Goal: Information Seeking & Learning: Learn about a topic

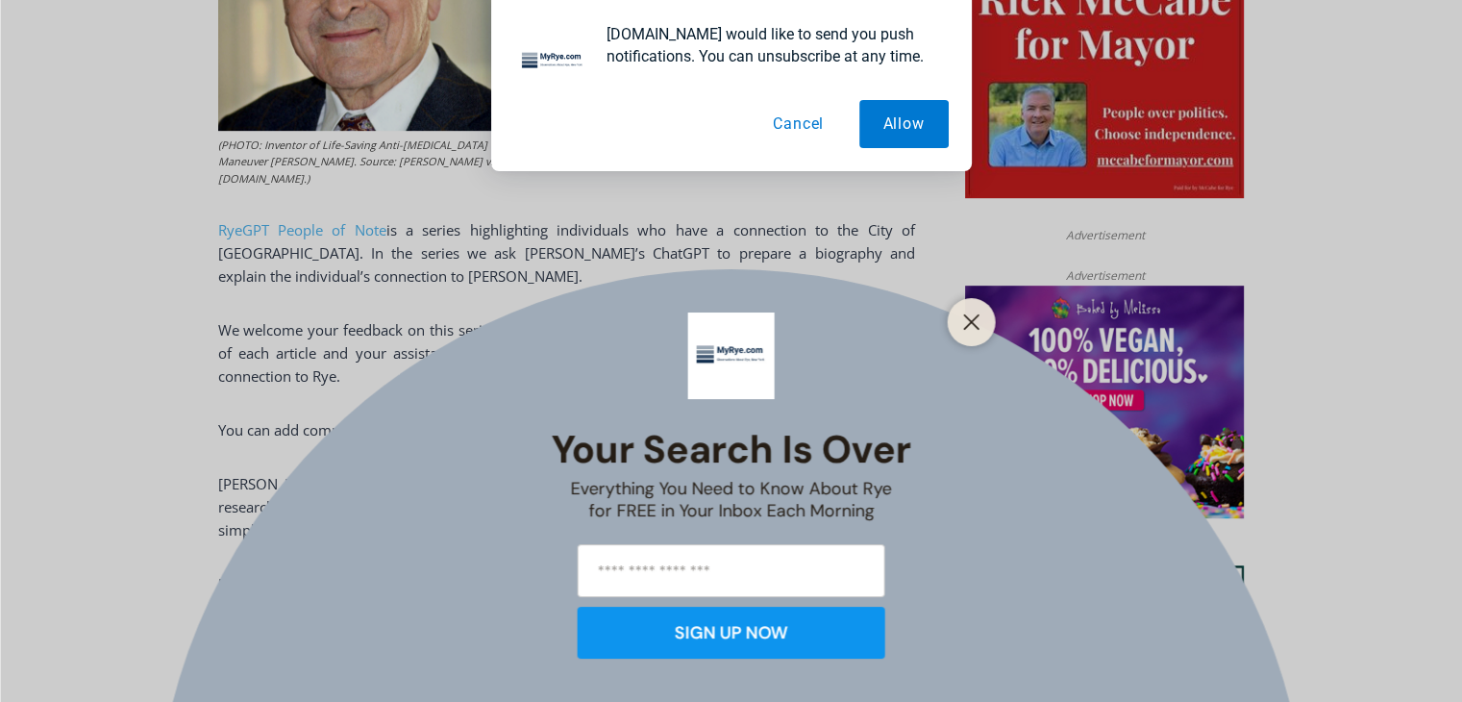
scroll to position [1050, 0]
click at [797, 120] on button "Cancel" at bounding box center [798, 124] width 99 height 48
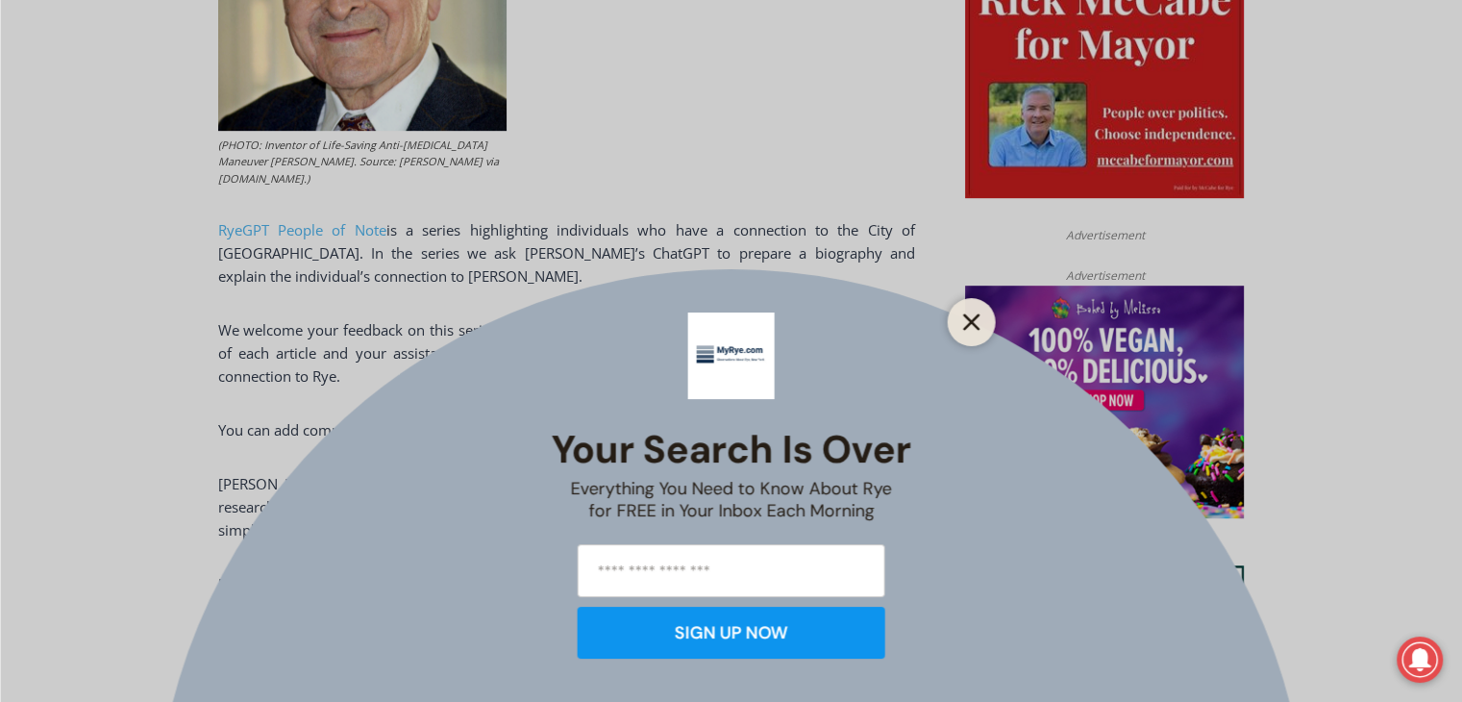
click at [970, 319] on line "Close" at bounding box center [970, 321] width 13 height 13
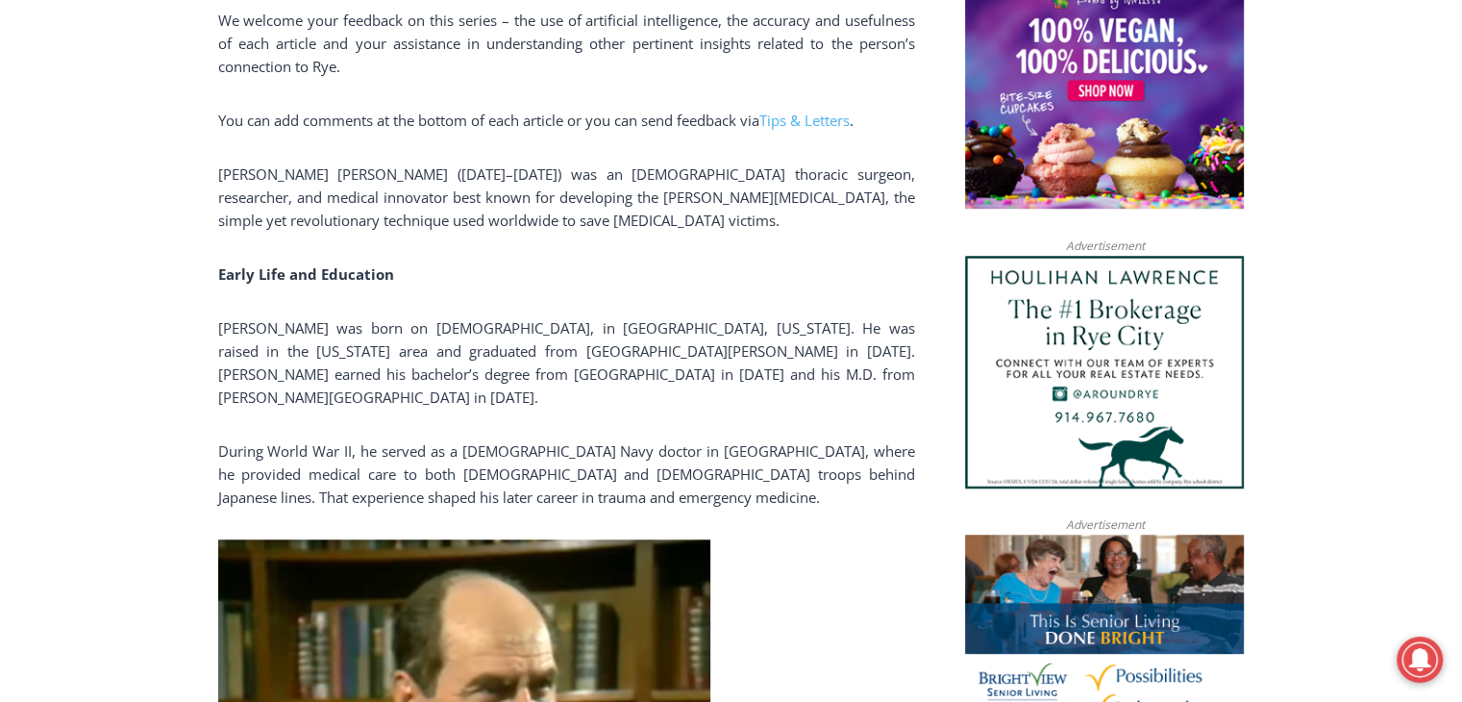
scroll to position [1367, 0]
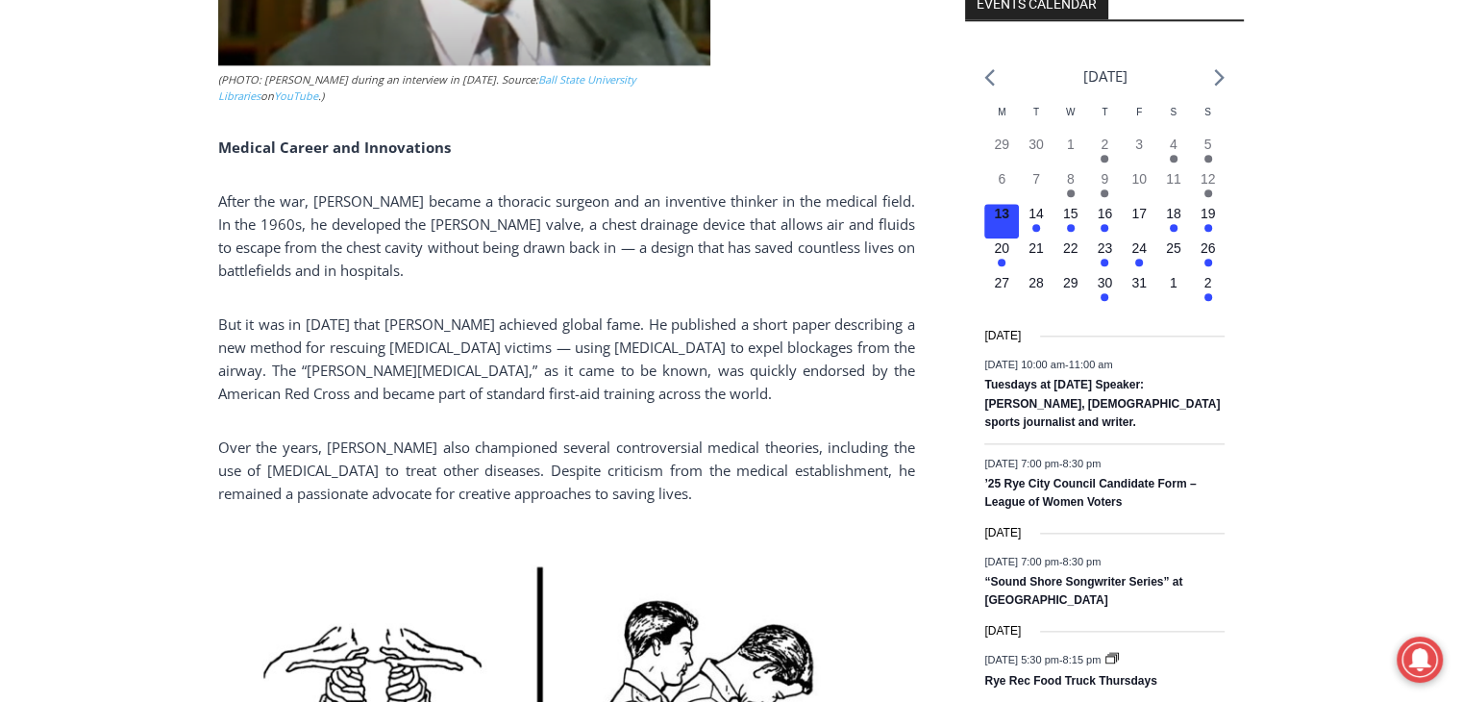
click at [1361, 671] on div "Home > People > RyeGPT People of Note > RyeGPT People of Note: Inventor of Life…" at bounding box center [731, 672] width 1462 height 4650
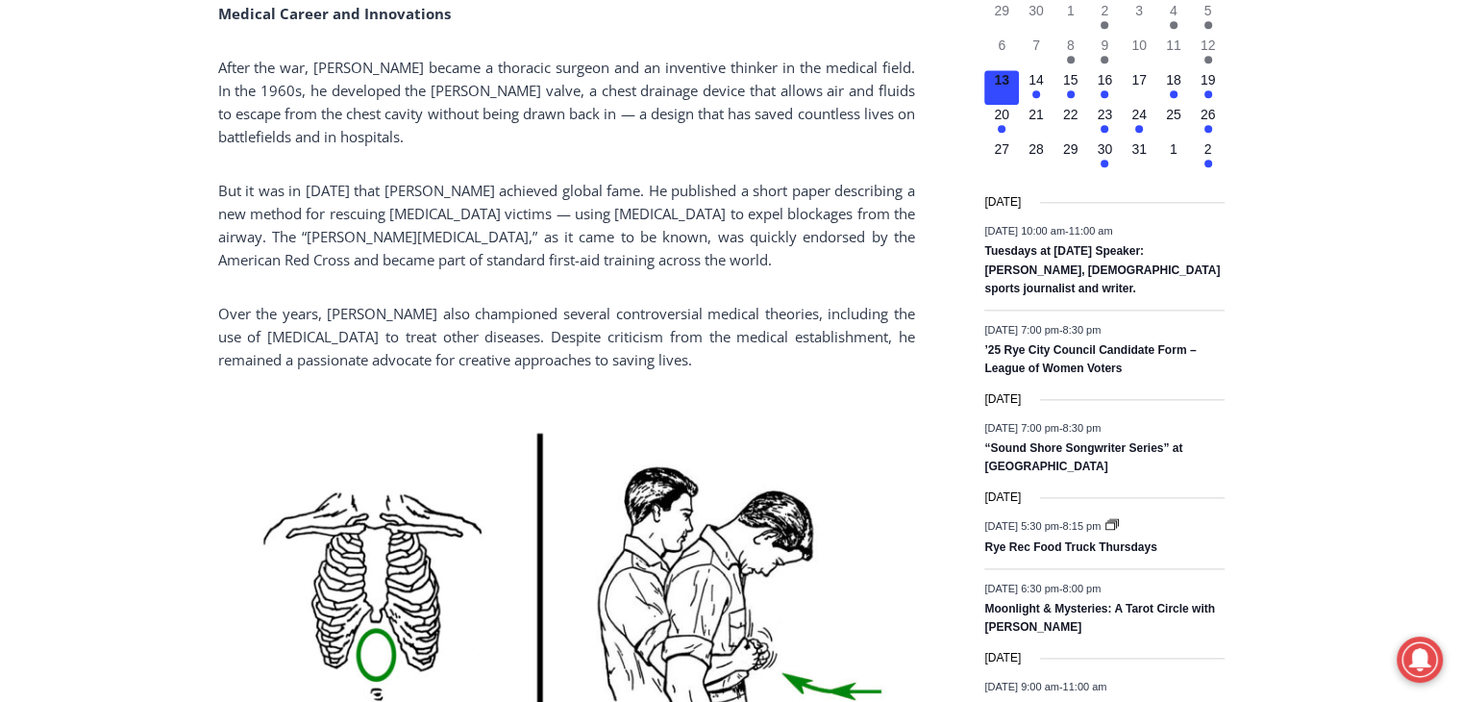
scroll to position [2313, 0]
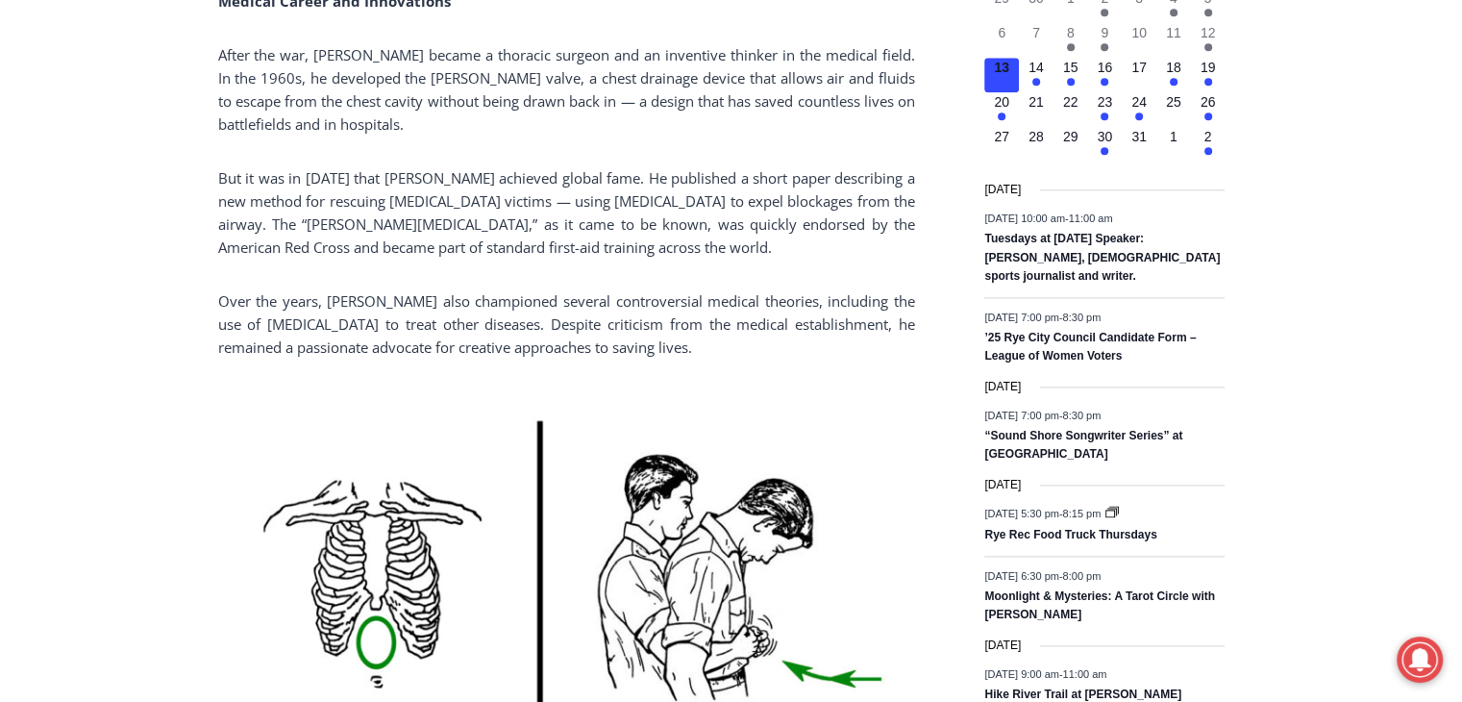
click at [1371, 655] on div "Home > People > RyeGPT People of Note > RyeGPT People of Note: Inventor of Life…" at bounding box center [731, 526] width 1462 height 4650
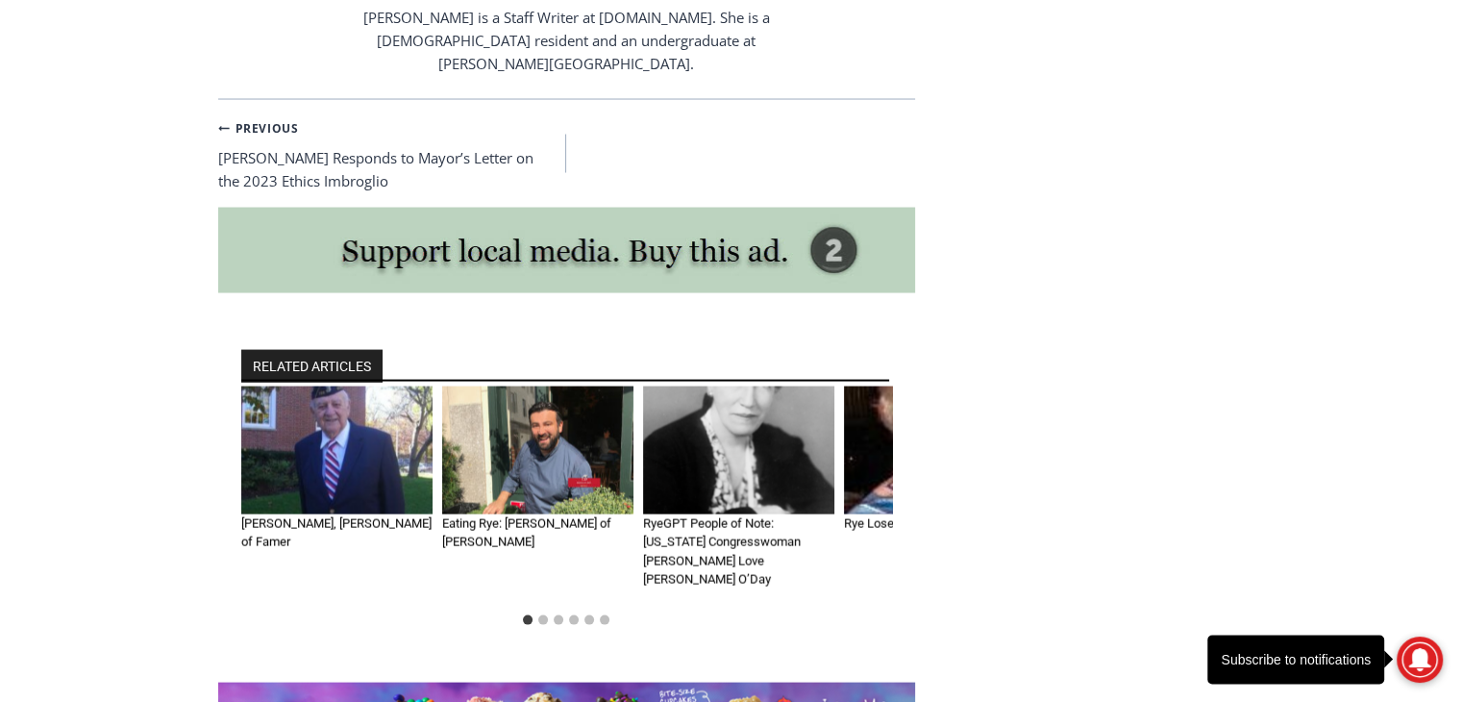
scroll to position [3733, 0]
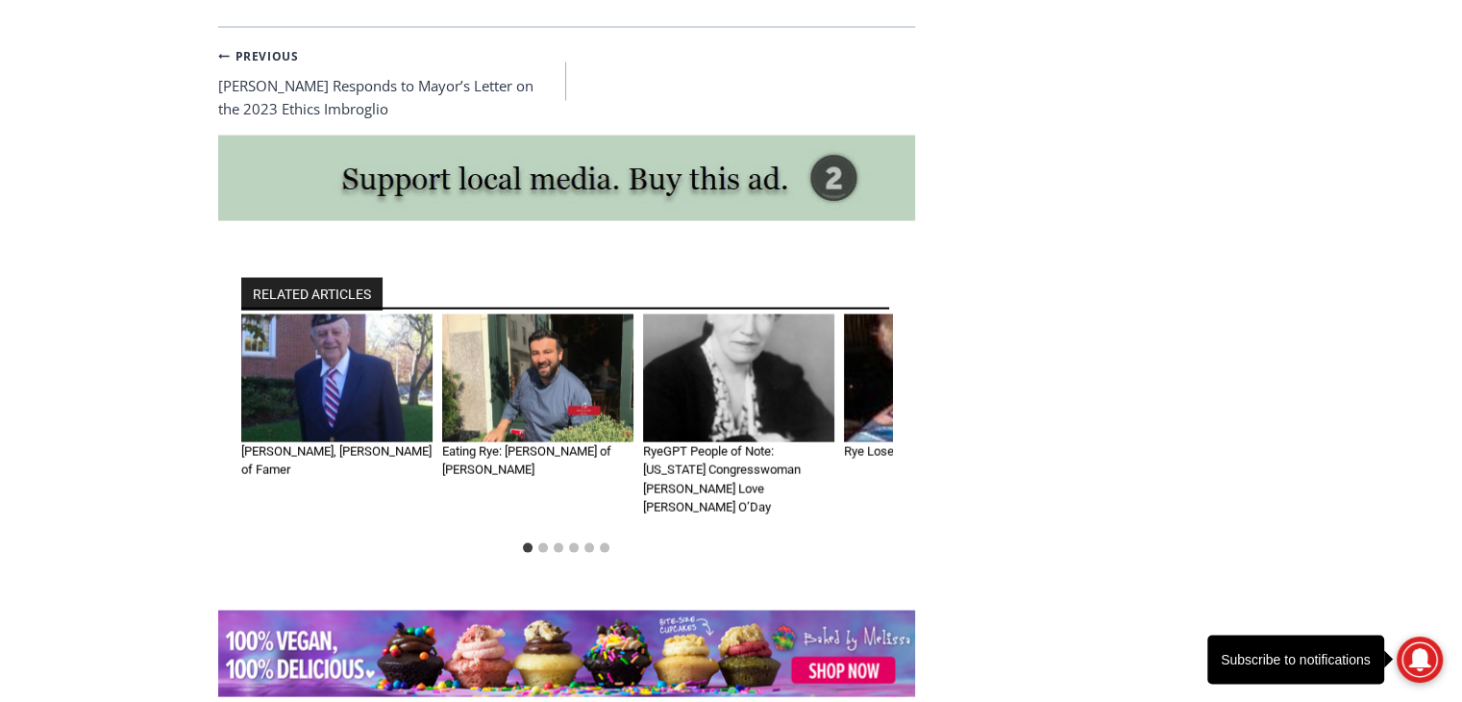
scroll to position [3805, 0]
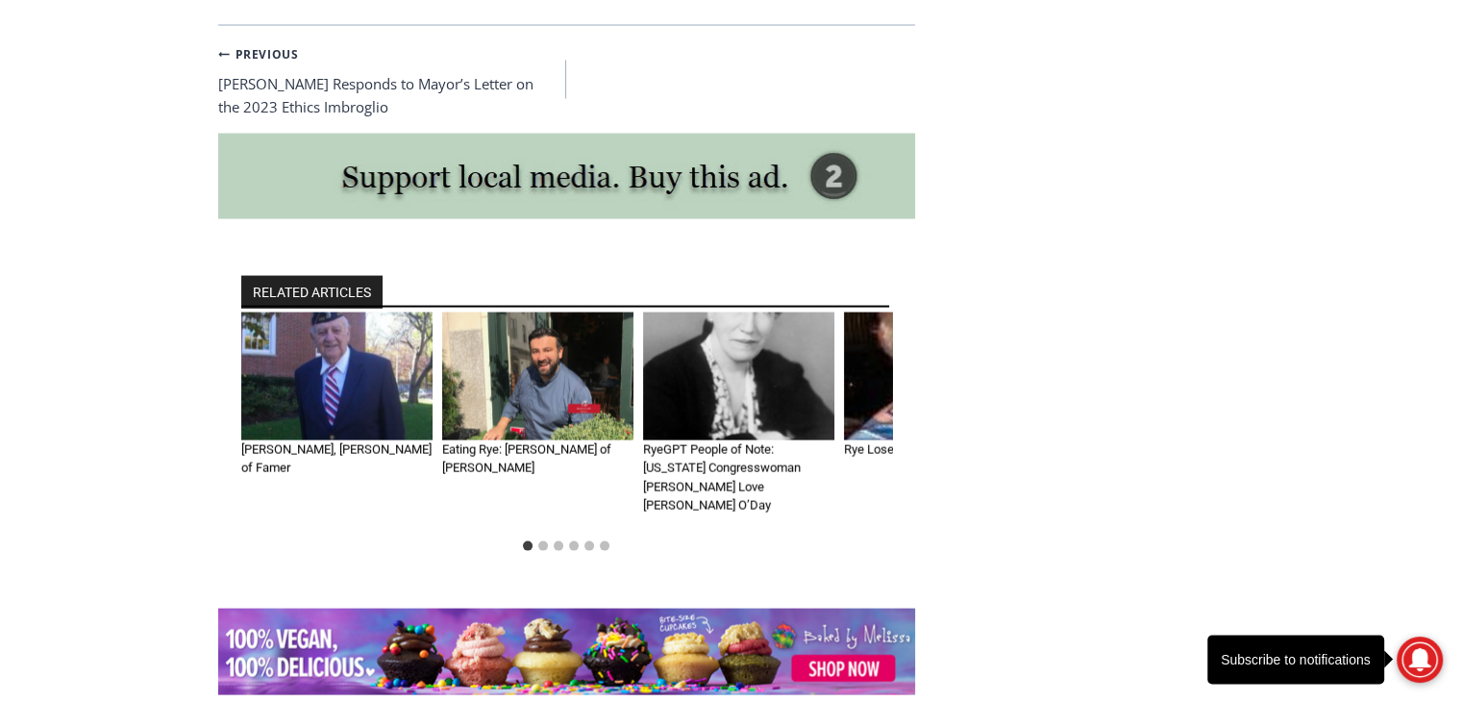
click at [533, 312] on img "2 of 6" at bounding box center [537, 376] width 191 height 128
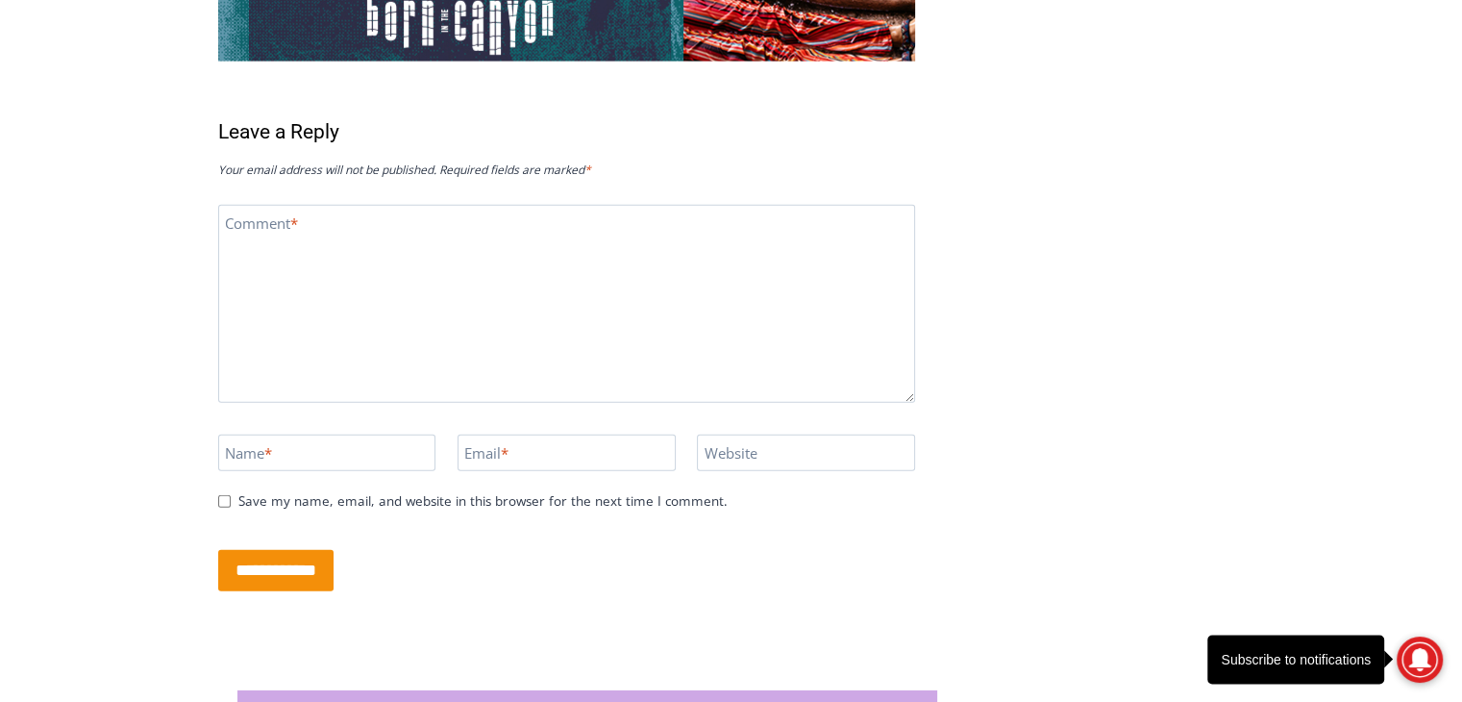
scroll to position [5780, 0]
